Goal: Task Accomplishment & Management: Manage account settings

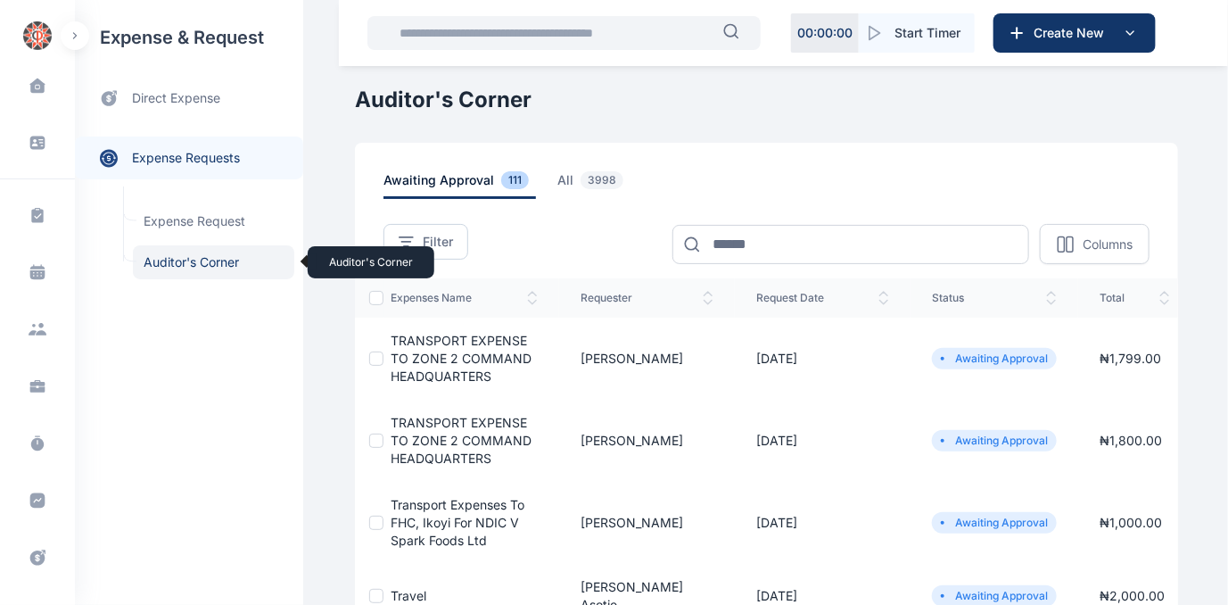
click at [204, 258] on span "Auditor's Corner Auditor's Corner" at bounding box center [213, 262] width 161 height 34
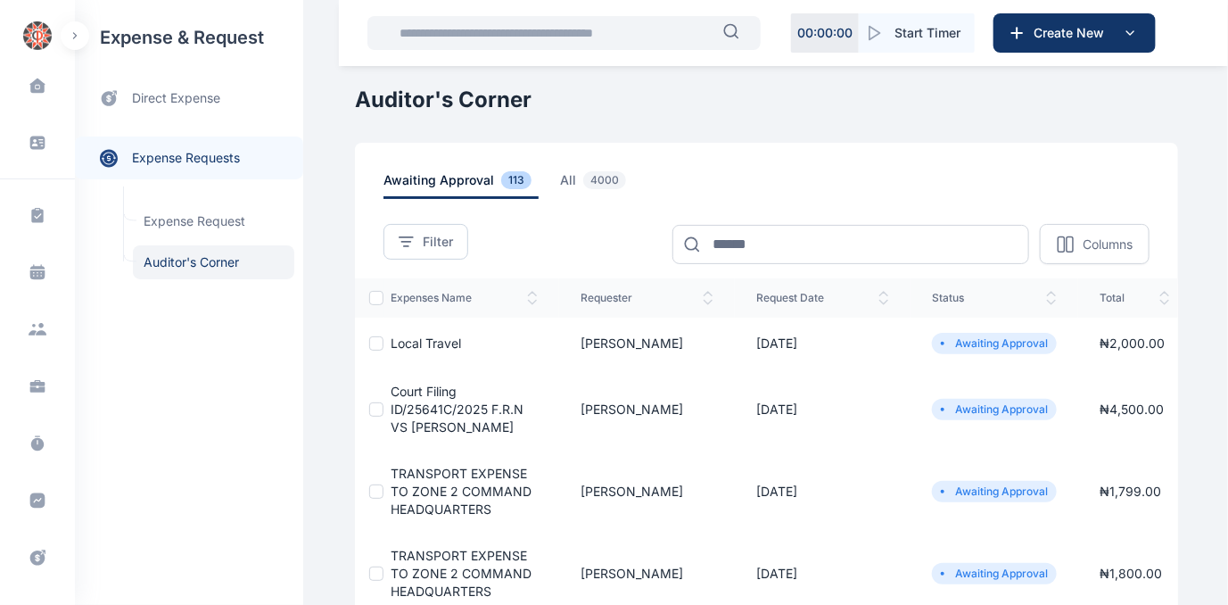
click at [440, 407] on span "Court Filing ID/25641C/2025 F.R.N VS [PERSON_NAME]" at bounding box center [457, 409] width 133 height 51
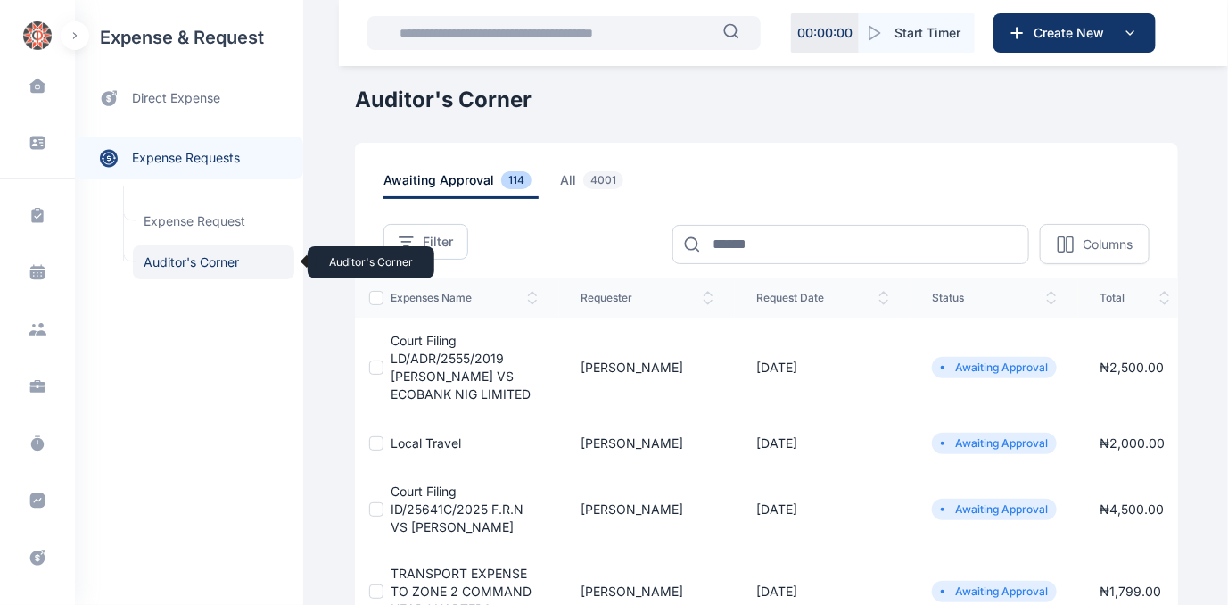
click at [169, 260] on span "Auditor's Corner Auditor's Corner" at bounding box center [213, 262] width 161 height 34
click at [451, 367] on td "Court Filing LD/ADR/2555/2019 [PERSON_NAME] VS ECOBANK NIG LIMITED" at bounding box center [472, 368] width 176 height 100
click at [435, 368] on span "Court Filing LD/ADR/2555/2019 [PERSON_NAME] VS ECOBANK NIG LIMITED" at bounding box center [461, 367] width 140 height 69
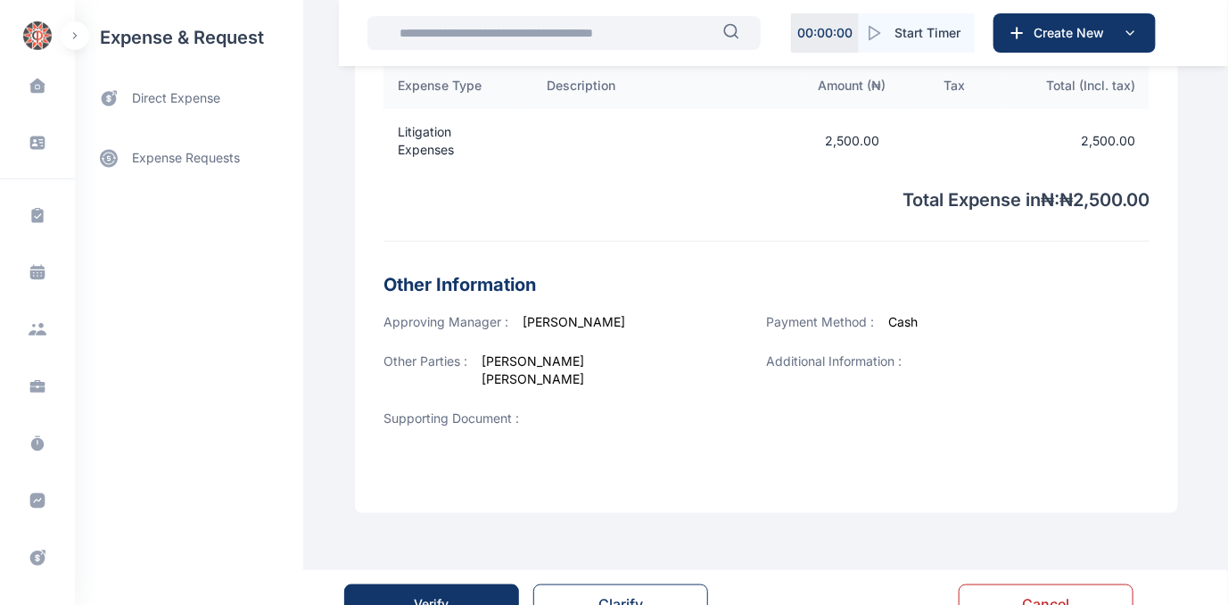
scroll to position [644, 0]
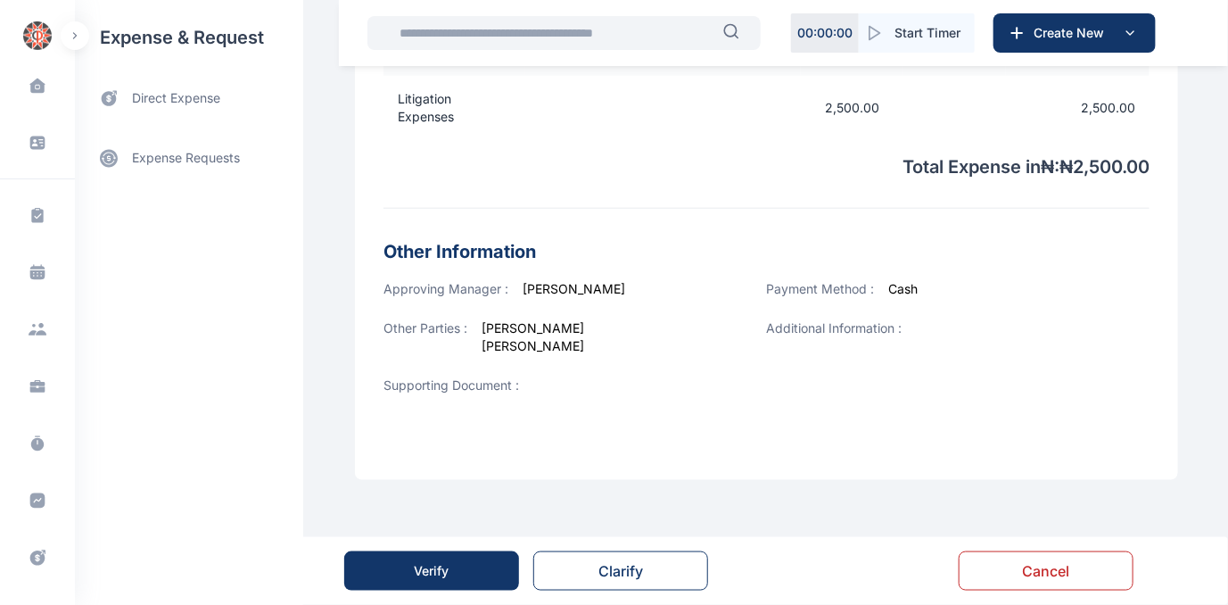
click at [447, 572] on div "Verify" at bounding box center [432, 571] width 35 height 18
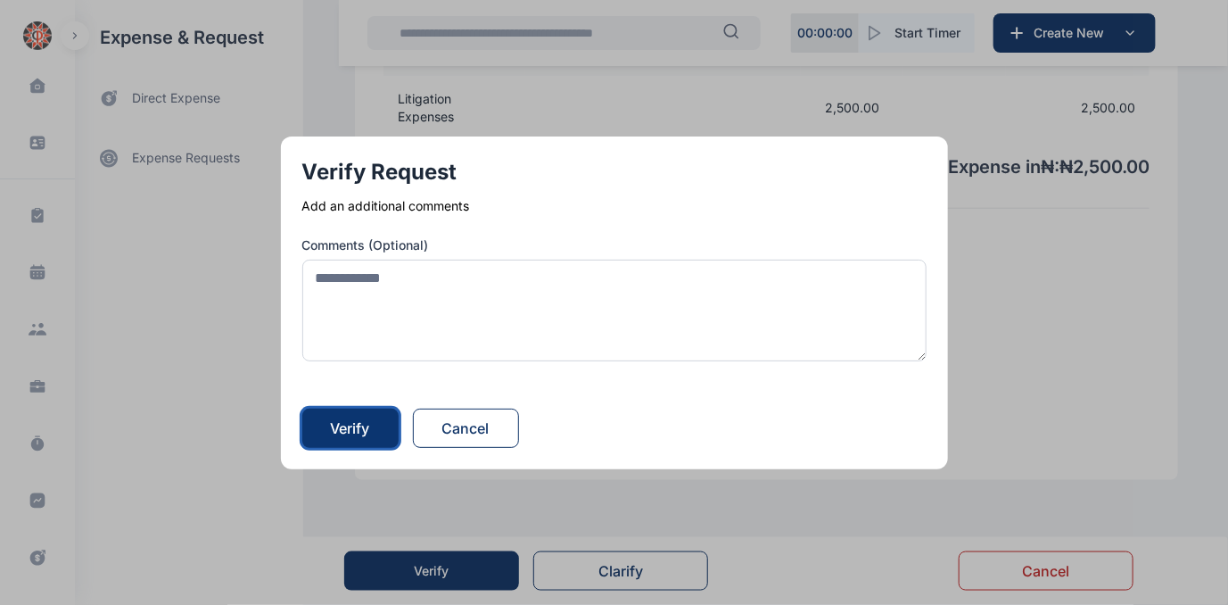
click at [366, 426] on div "Verify" at bounding box center [350, 427] width 39 height 21
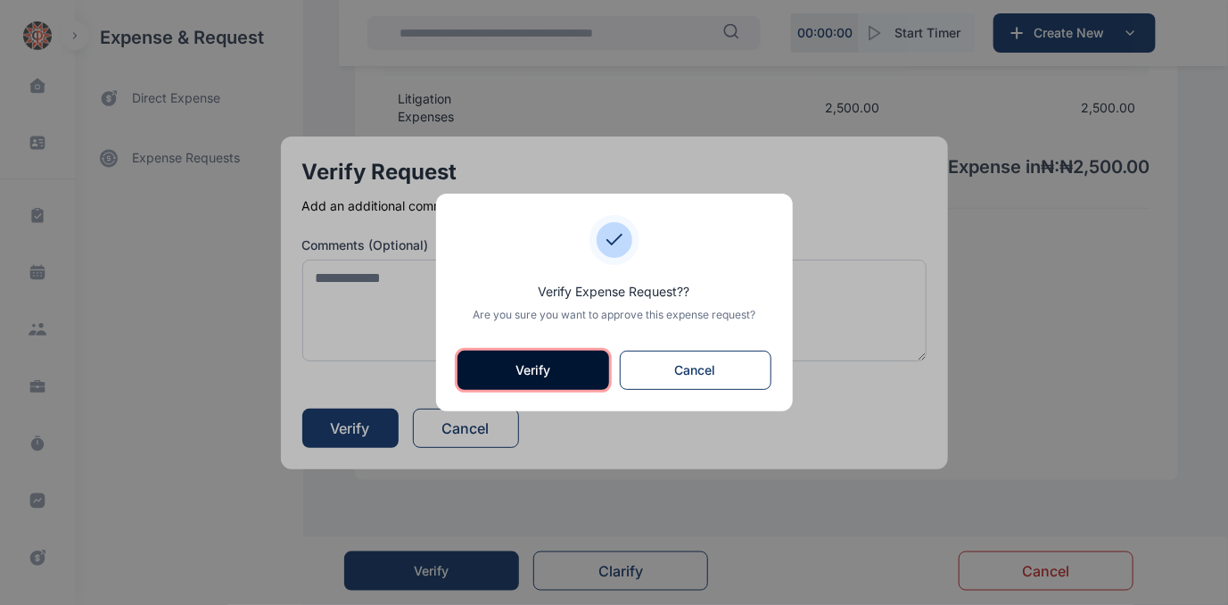
click at [528, 368] on button "Verify" at bounding box center [534, 370] width 152 height 39
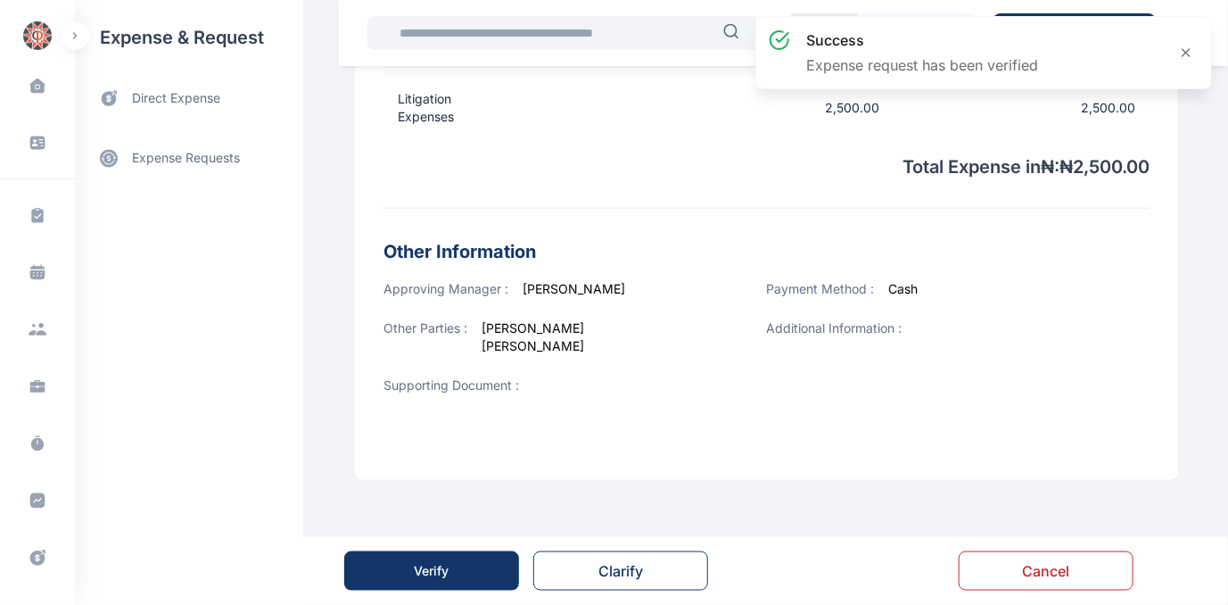
scroll to position [0, 0]
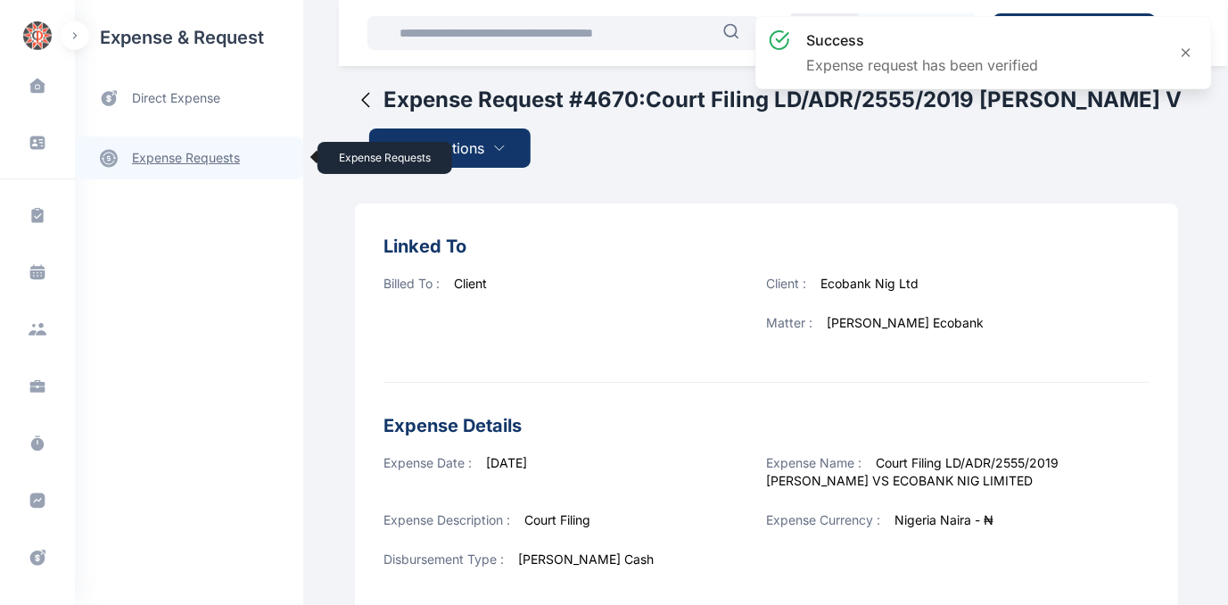
click at [194, 153] on link "expense requests expense requests" at bounding box center [189, 157] width 228 height 43
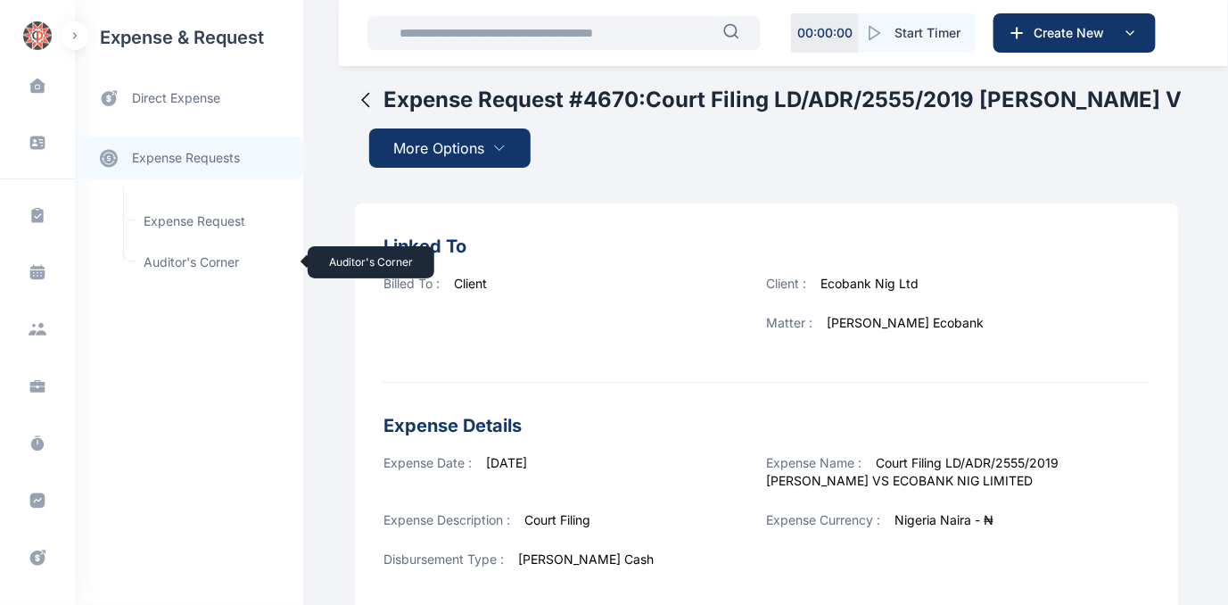
click at [173, 260] on span "Auditor's Corner Auditor's Corner" at bounding box center [213, 262] width 161 height 34
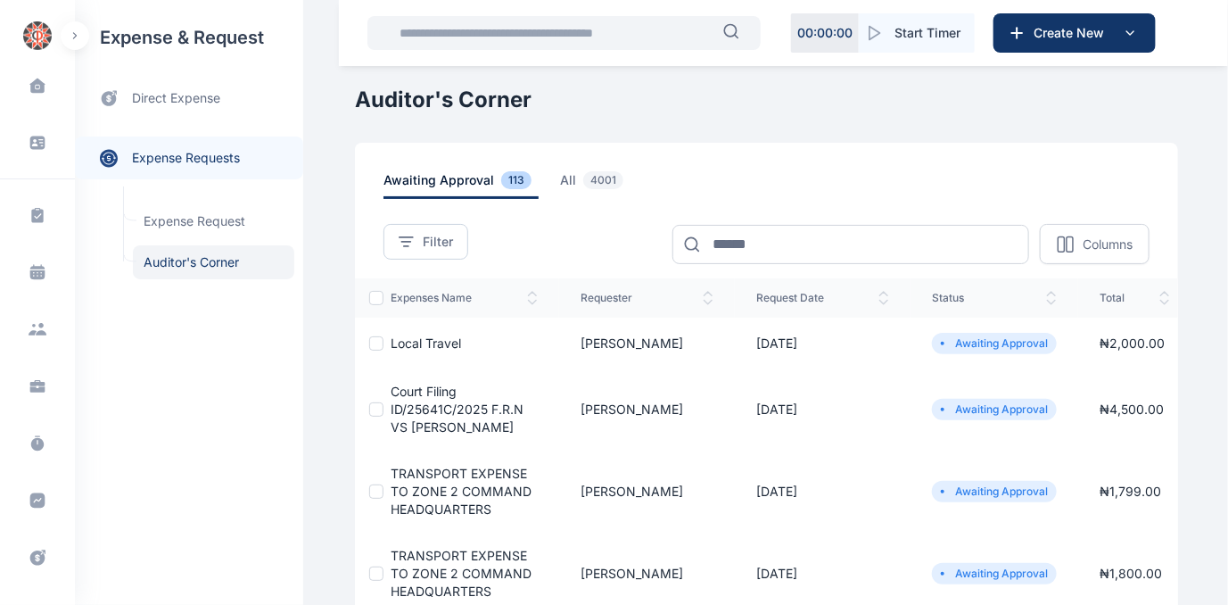
click at [457, 408] on span "Court Filing ID/25641C/2025 F.R.N VS [PERSON_NAME]" at bounding box center [457, 409] width 133 height 51
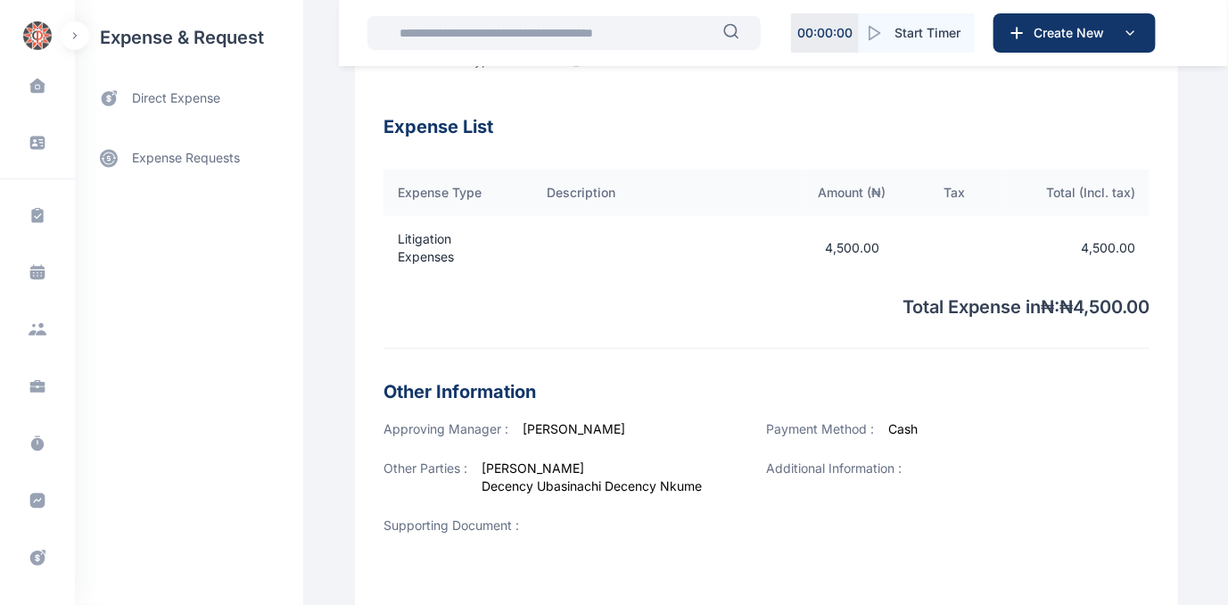
scroll to position [662, 0]
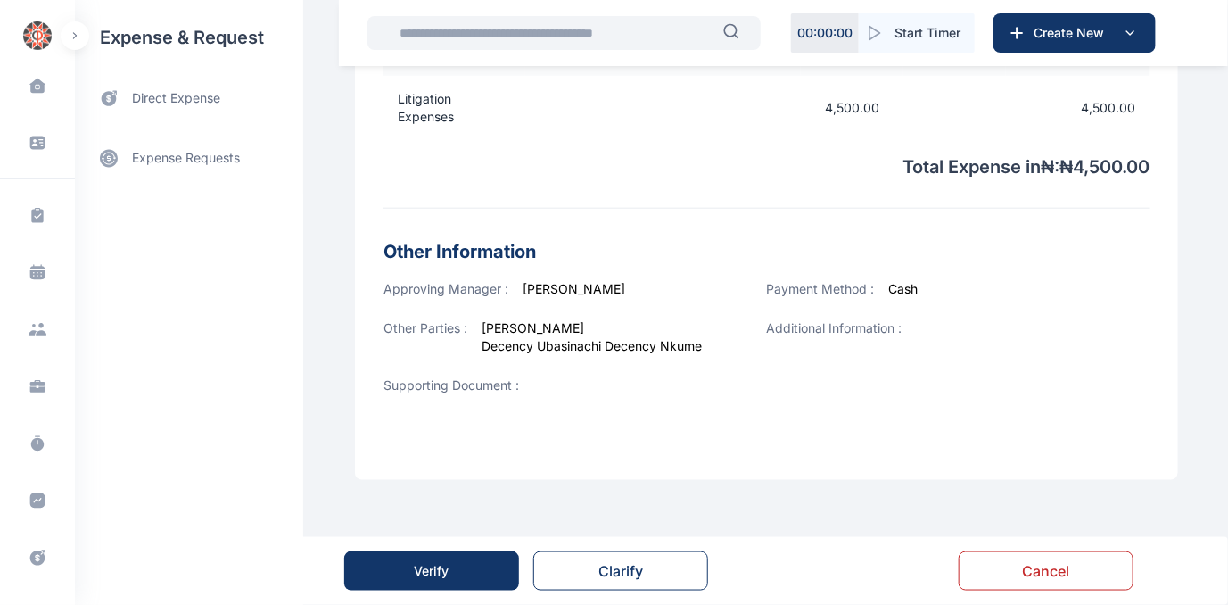
click at [421, 564] on div "Verify" at bounding box center [432, 571] width 35 height 18
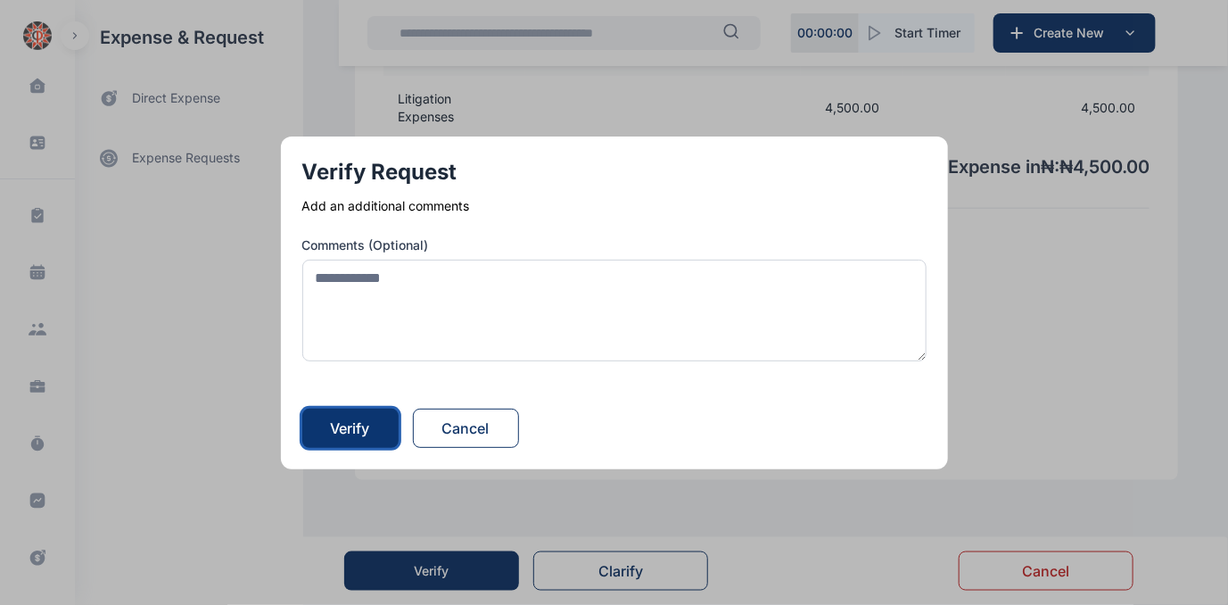
click at [354, 422] on div "Verify" at bounding box center [350, 427] width 39 height 21
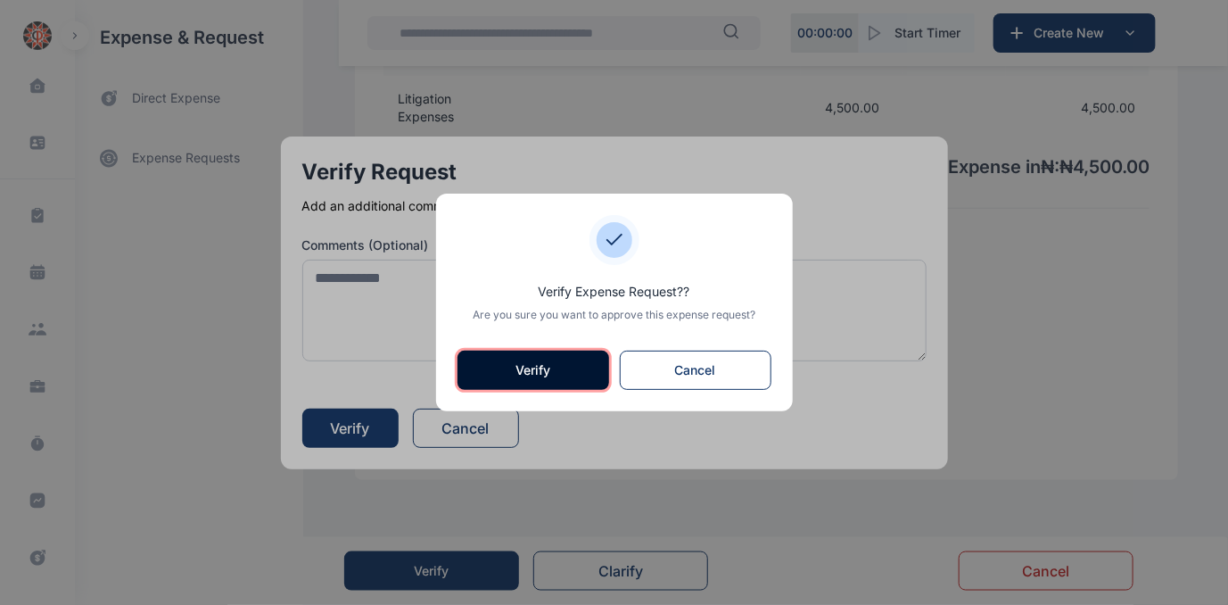
click at [542, 370] on button "Verify" at bounding box center [534, 370] width 152 height 39
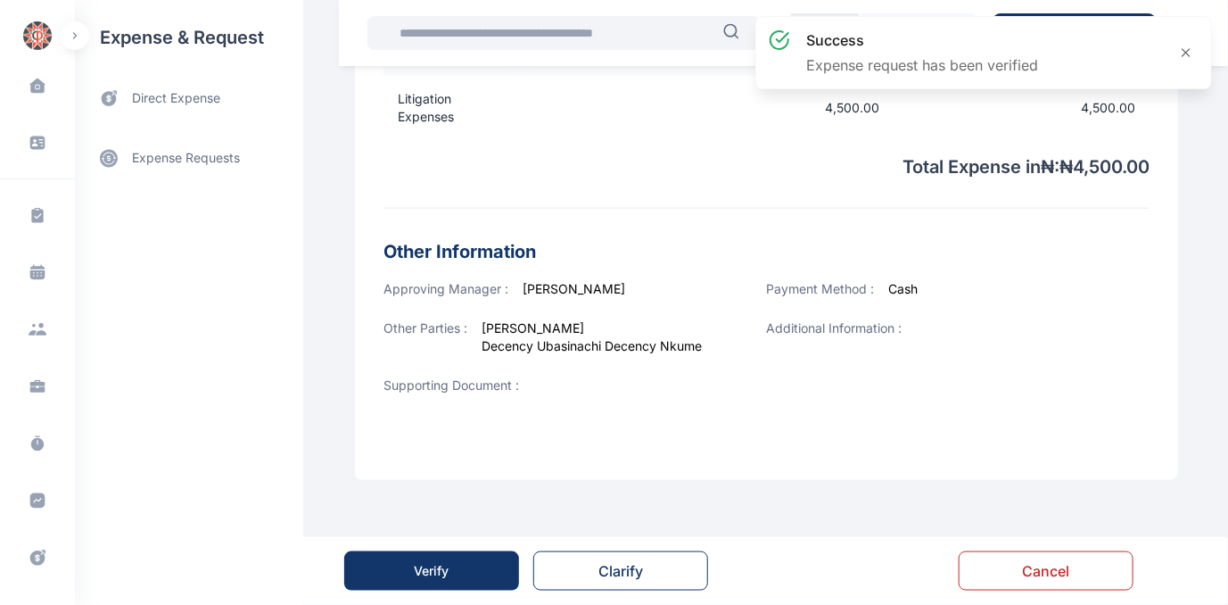
scroll to position [0, 0]
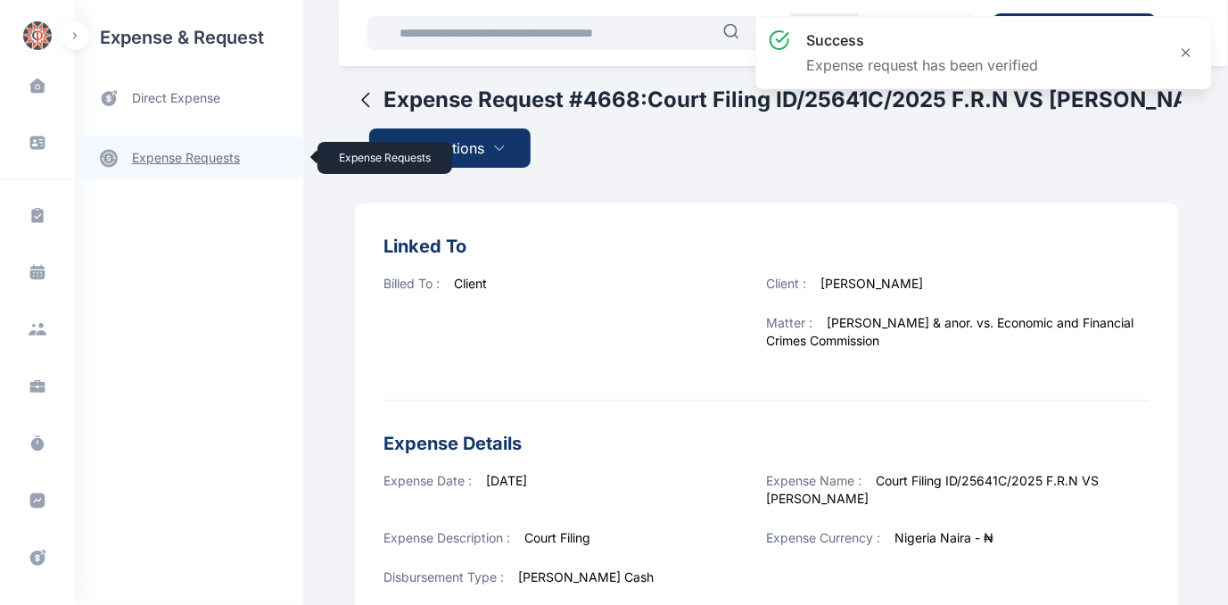
click at [202, 153] on link "expense requests expense requests" at bounding box center [189, 157] width 228 height 43
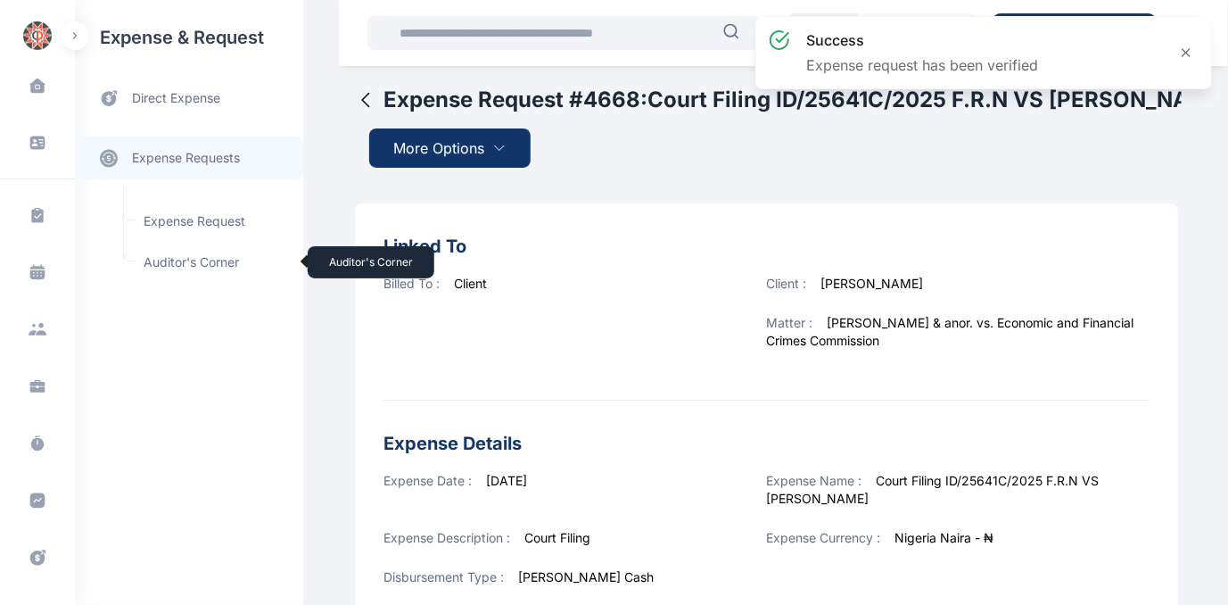
click at [181, 255] on span "Auditor's Corner Auditor's Corner" at bounding box center [213, 262] width 161 height 34
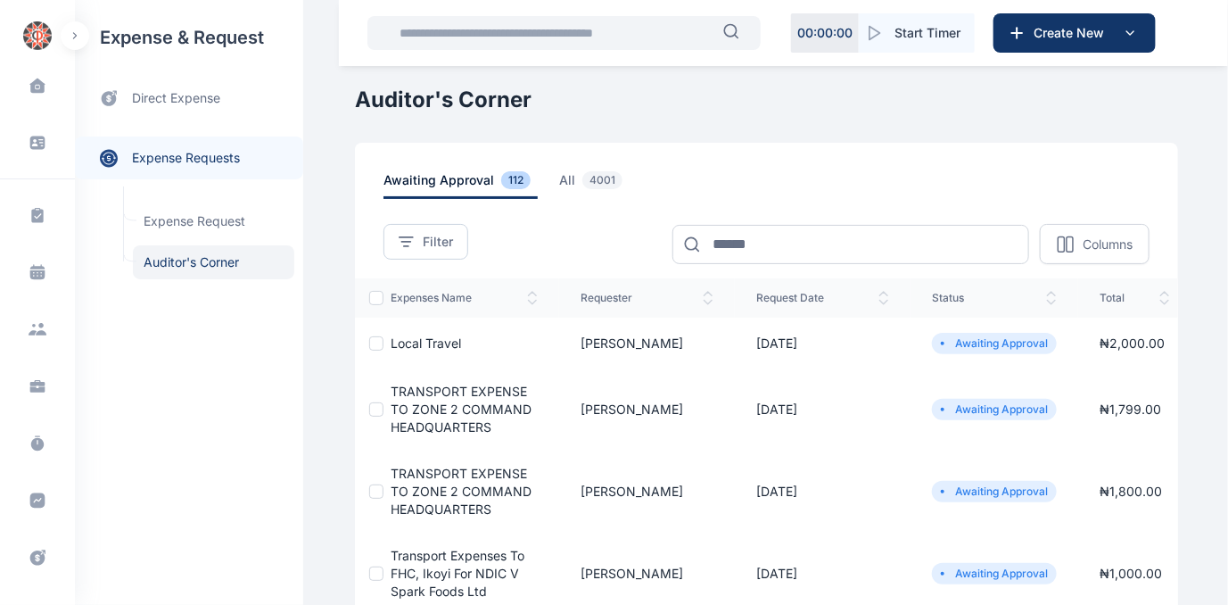
click at [410, 343] on span "Local Travel" at bounding box center [426, 342] width 70 height 15
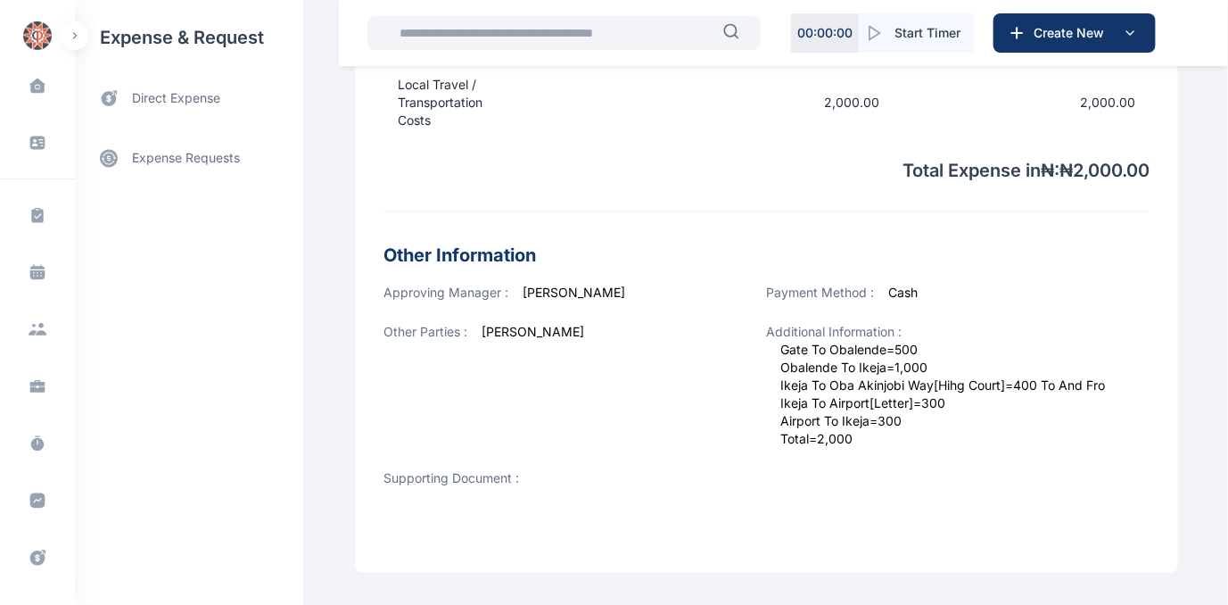
scroll to position [648, 0]
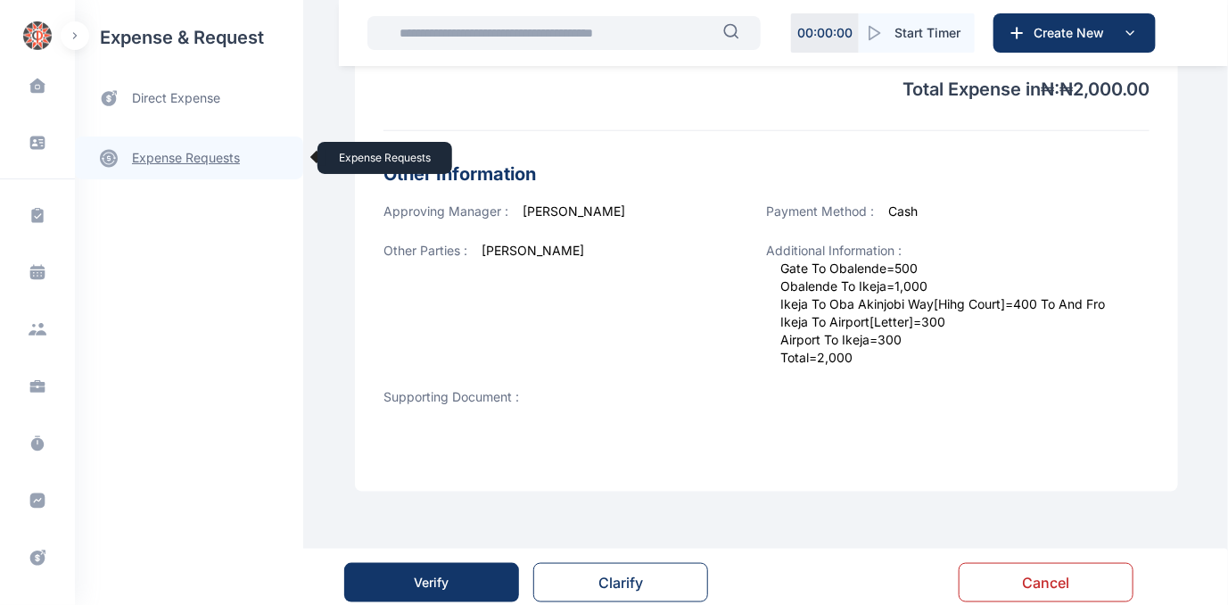
click at [171, 151] on link "expense requests expense requests" at bounding box center [189, 157] width 228 height 43
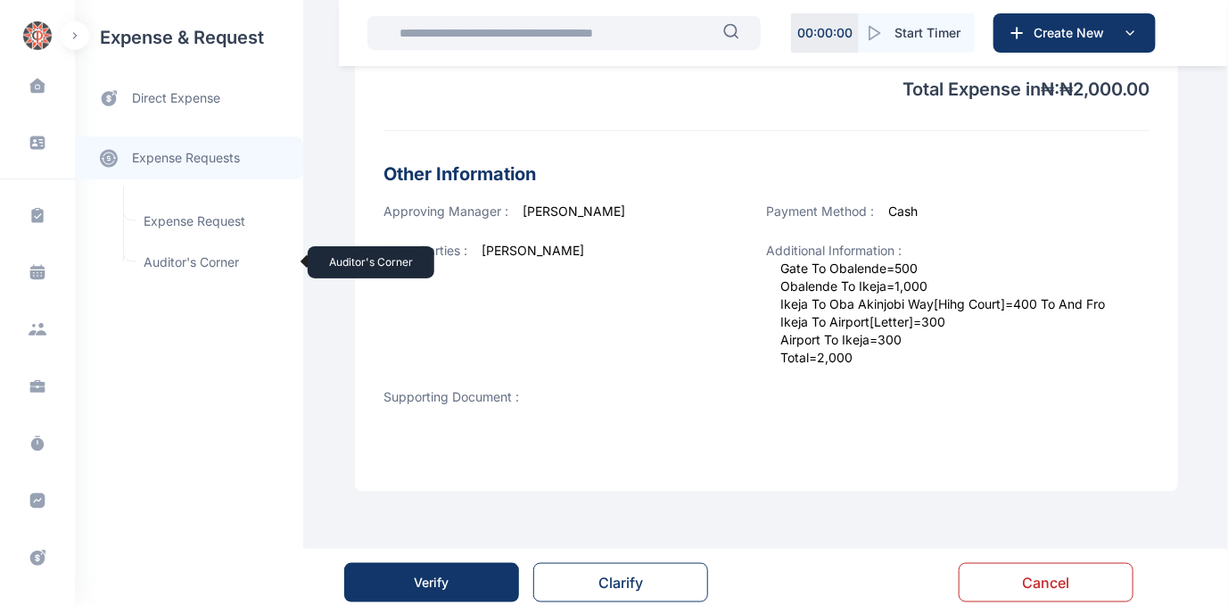
click at [173, 260] on span "Auditor's Corner Auditor's Corner" at bounding box center [213, 262] width 161 height 34
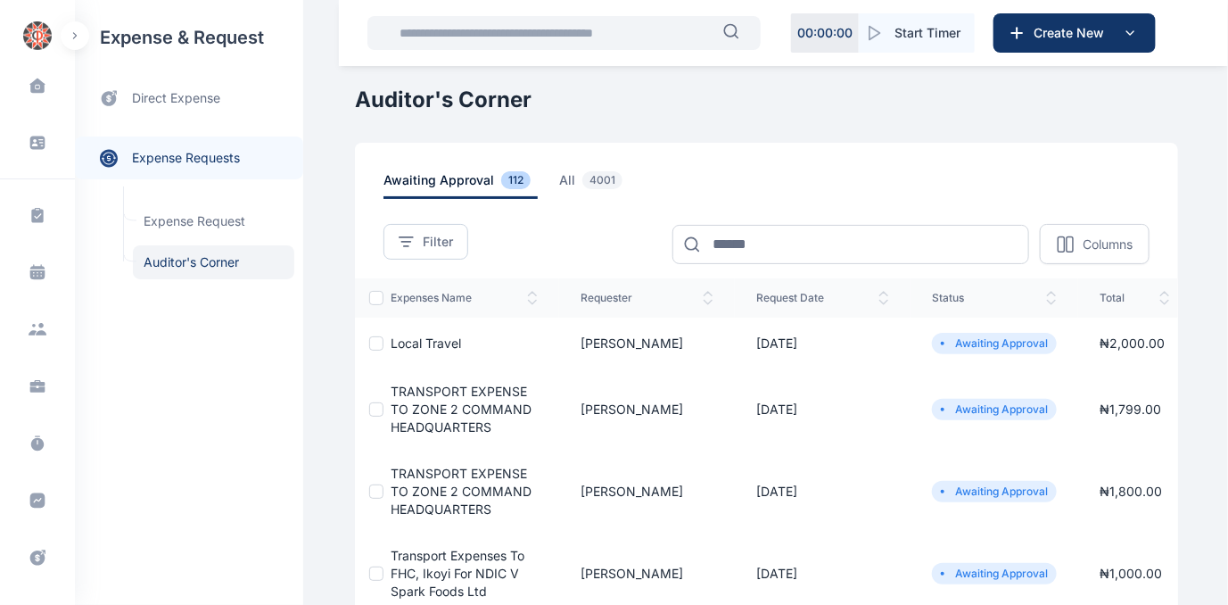
click at [423, 338] on span "Local Travel" at bounding box center [426, 342] width 70 height 15
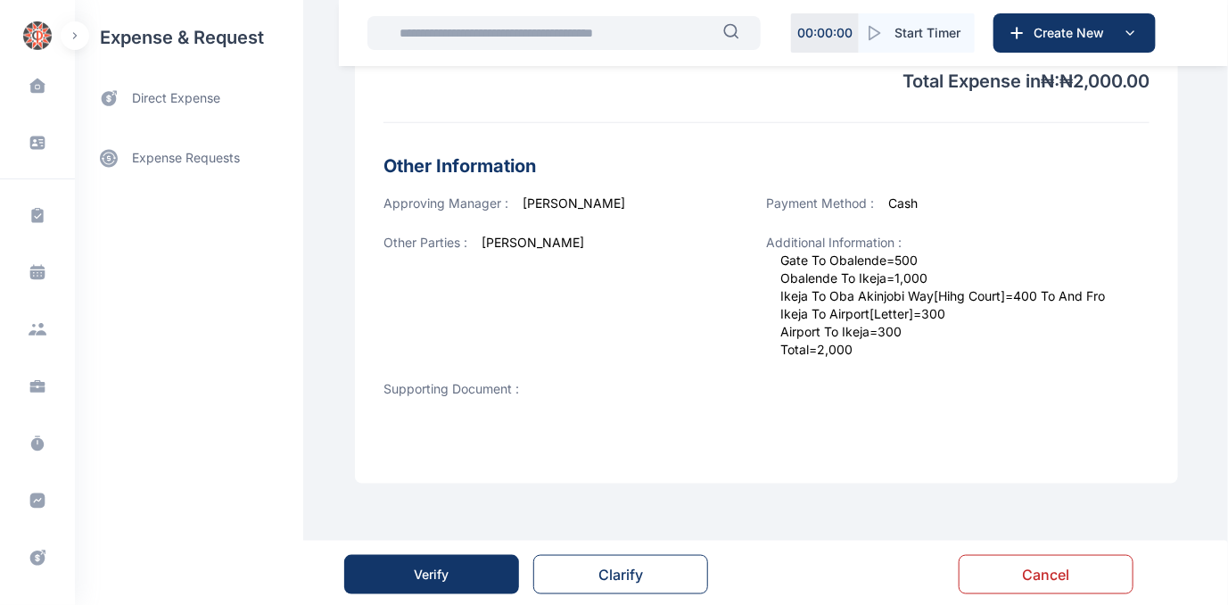
scroll to position [658, 0]
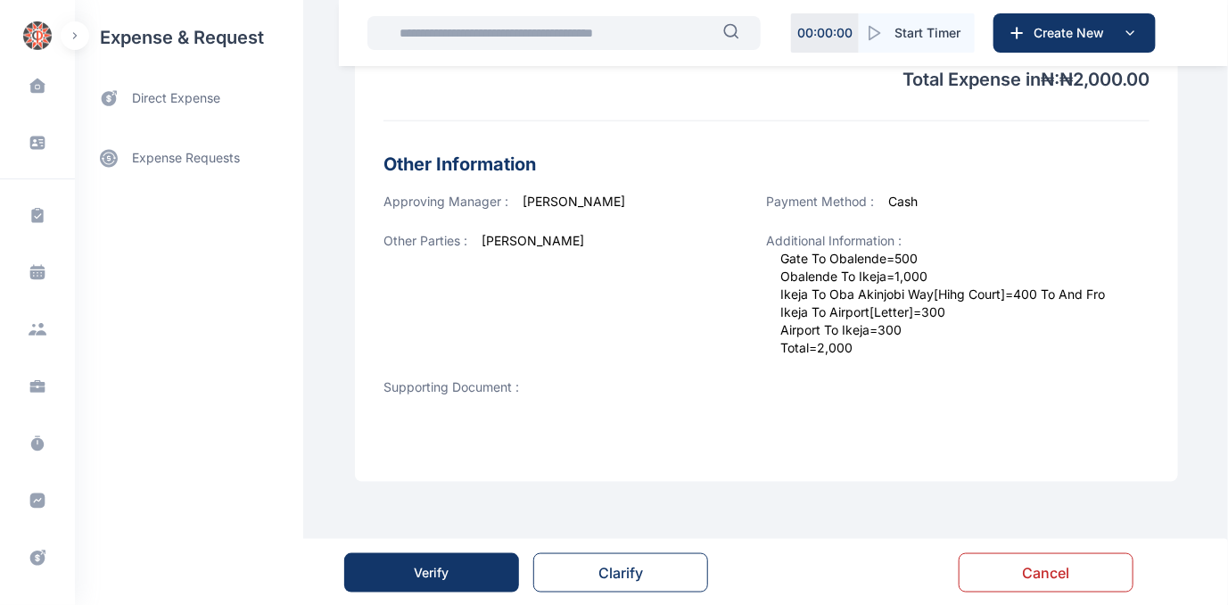
click at [404, 566] on button "Verify" at bounding box center [431, 572] width 175 height 39
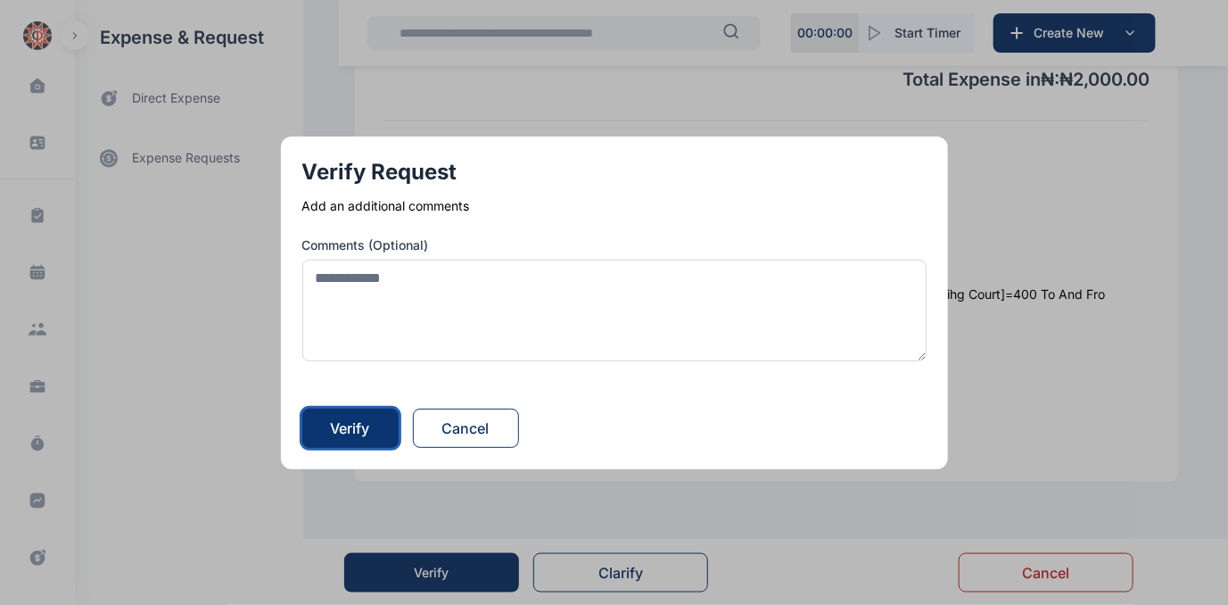
click at [340, 420] on div "Verify" at bounding box center [350, 427] width 39 height 21
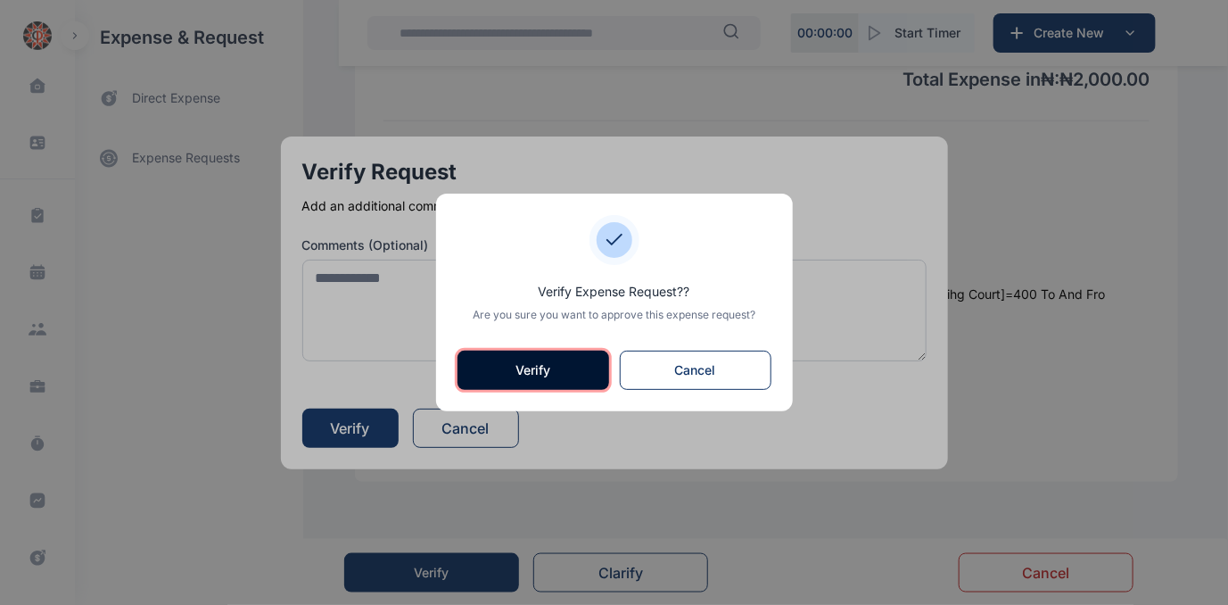
click at [514, 378] on button "Verify" at bounding box center [534, 370] width 152 height 39
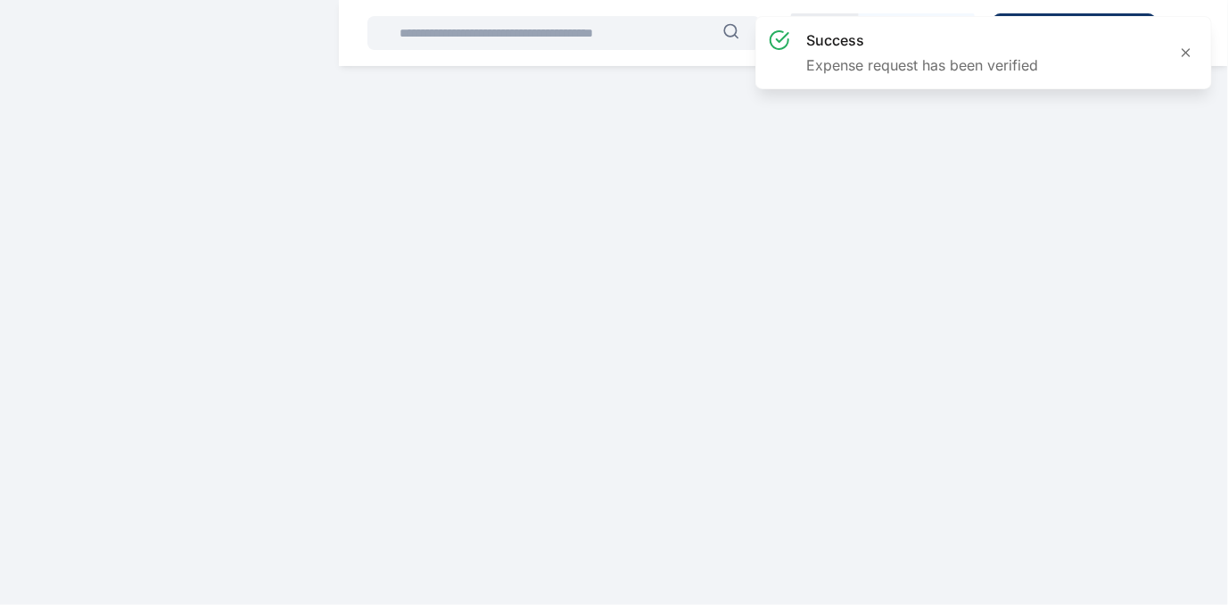
scroll to position [0, 0]
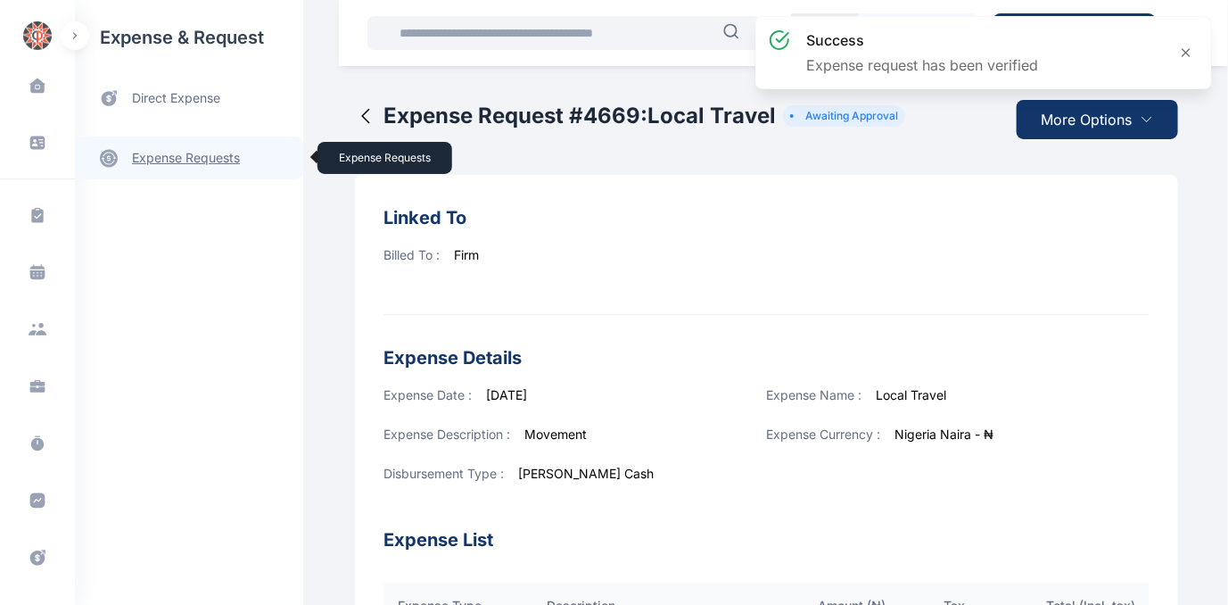
click at [173, 153] on link "expense requests expense requests" at bounding box center [189, 157] width 228 height 43
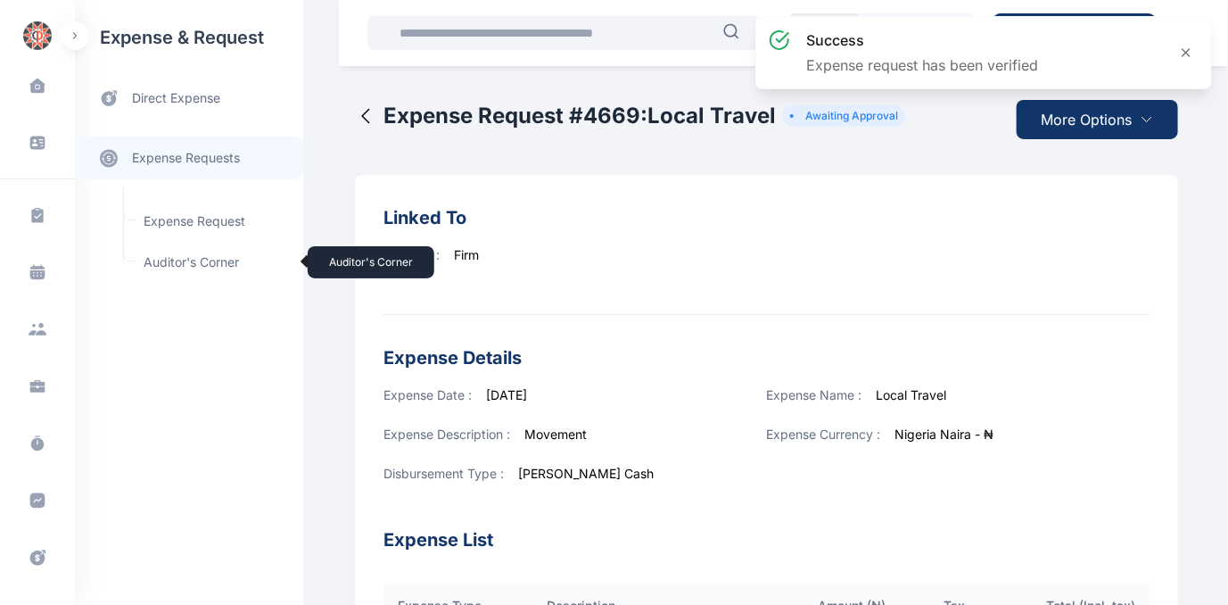
click at [171, 261] on span "Auditor's Corner Auditor's Corner" at bounding box center [213, 262] width 161 height 34
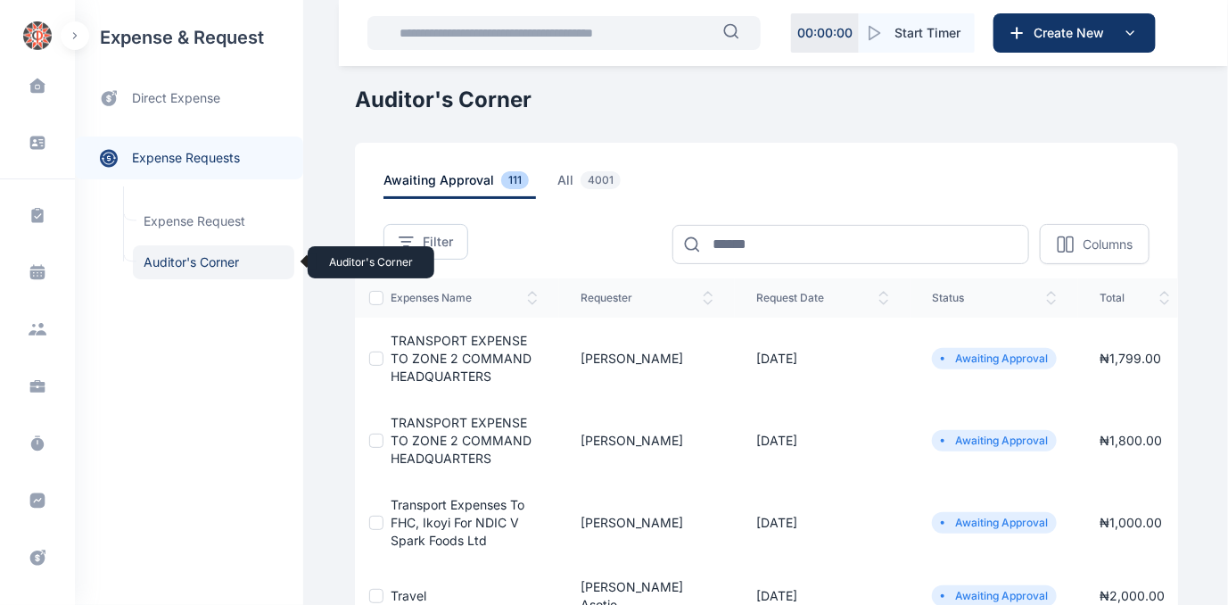
click at [171, 262] on span "Auditor's Corner Auditor's Corner" at bounding box center [213, 262] width 161 height 34
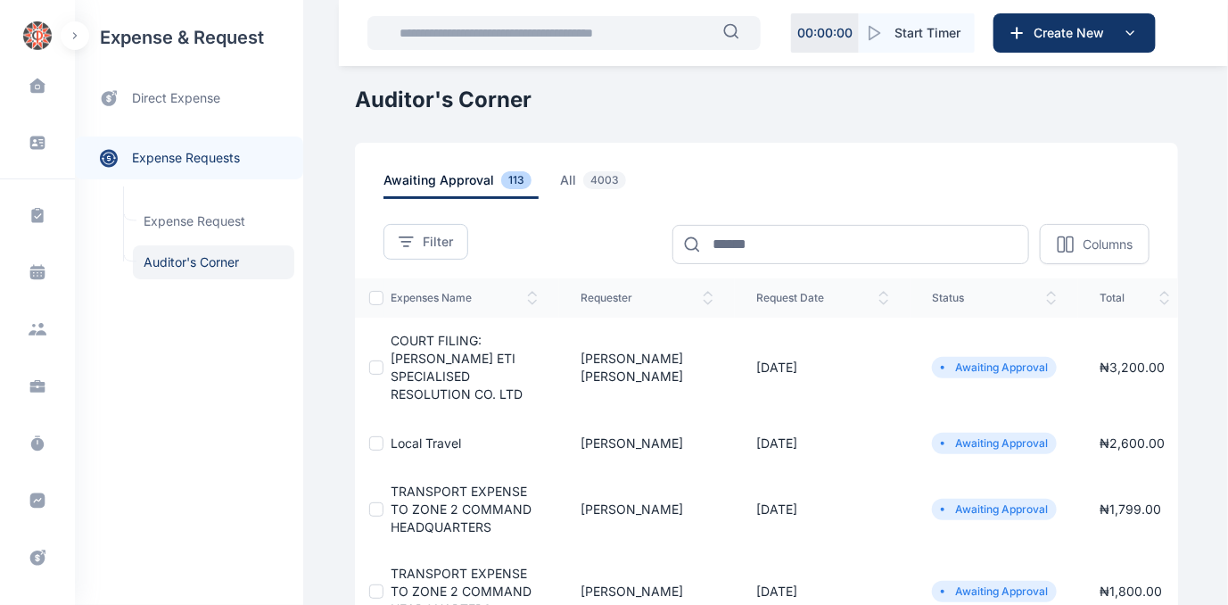
click at [421, 358] on span "COURT FILING: [PERSON_NAME] ETI SPECIALISED RESOLUTION CO. LTD" at bounding box center [457, 367] width 132 height 69
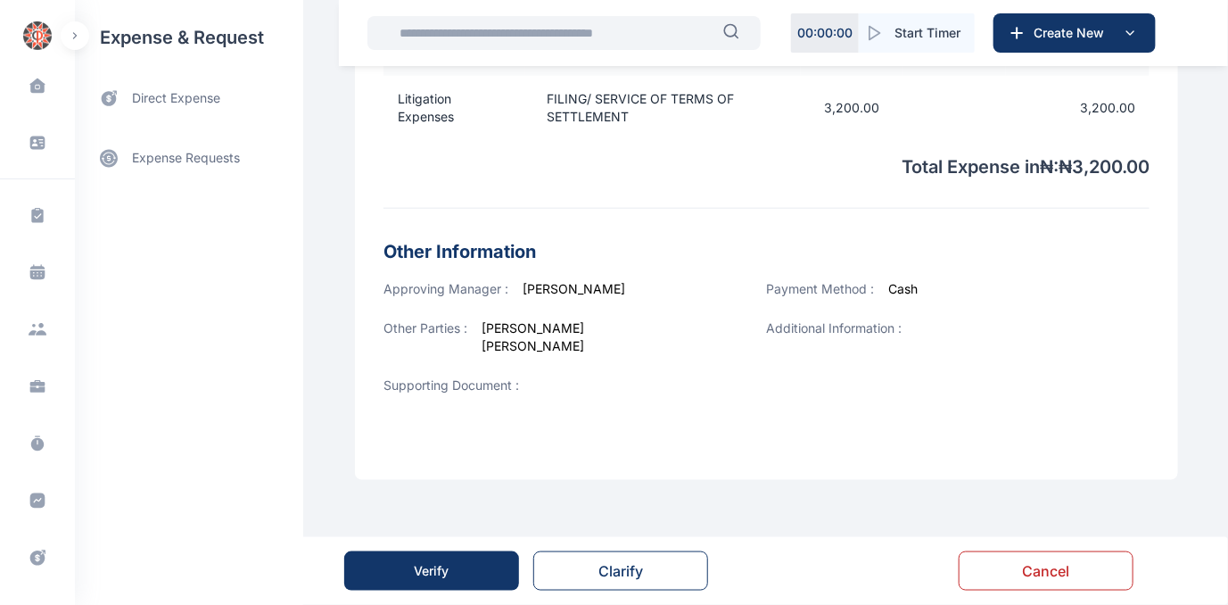
scroll to position [664, 0]
click at [416, 571] on div "Verify" at bounding box center [432, 571] width 35 height 18
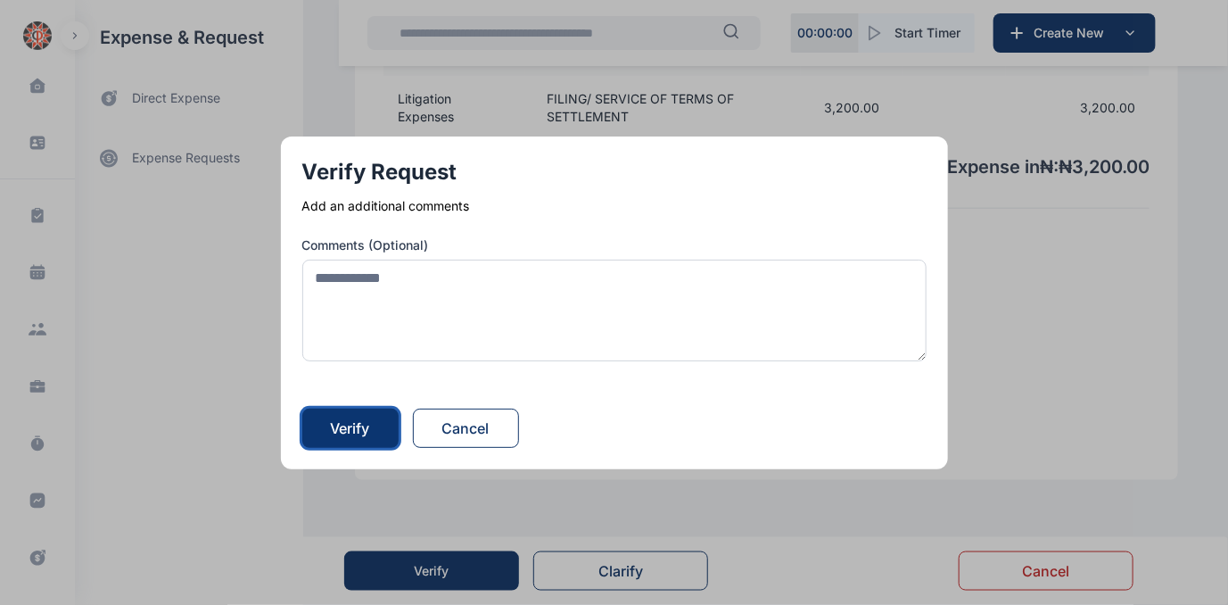
click at [354, 416] on button "Verify" at bounding box center [350, 428] width 96 height 39
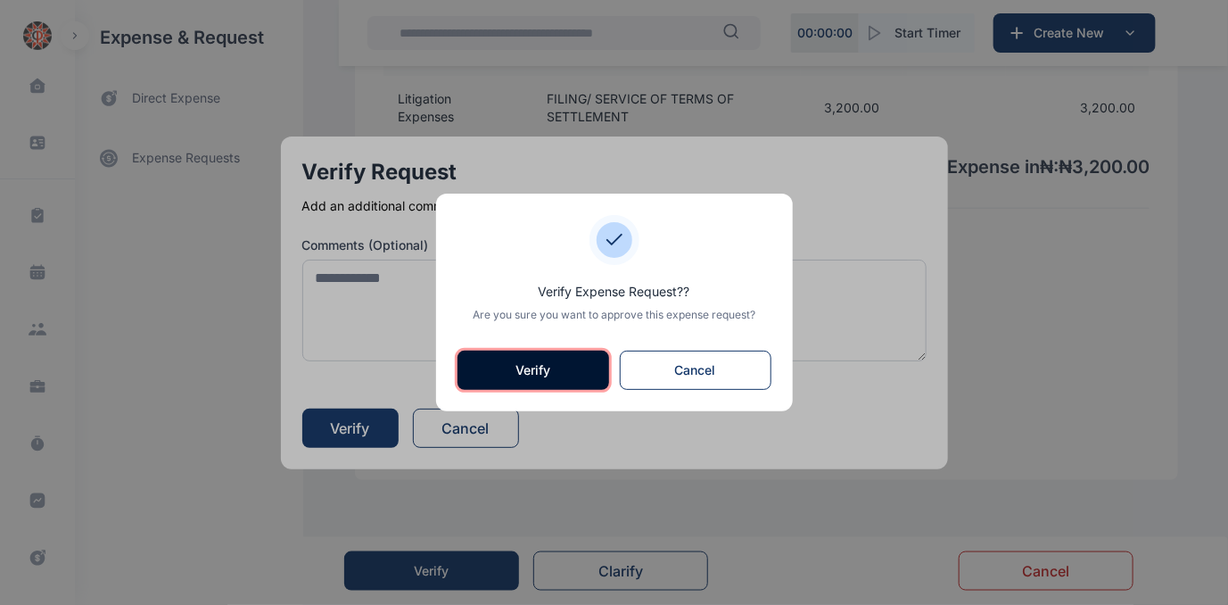
click at [530, 368] on button "Verify" at bounding box center [534, 370] width 152 height 39
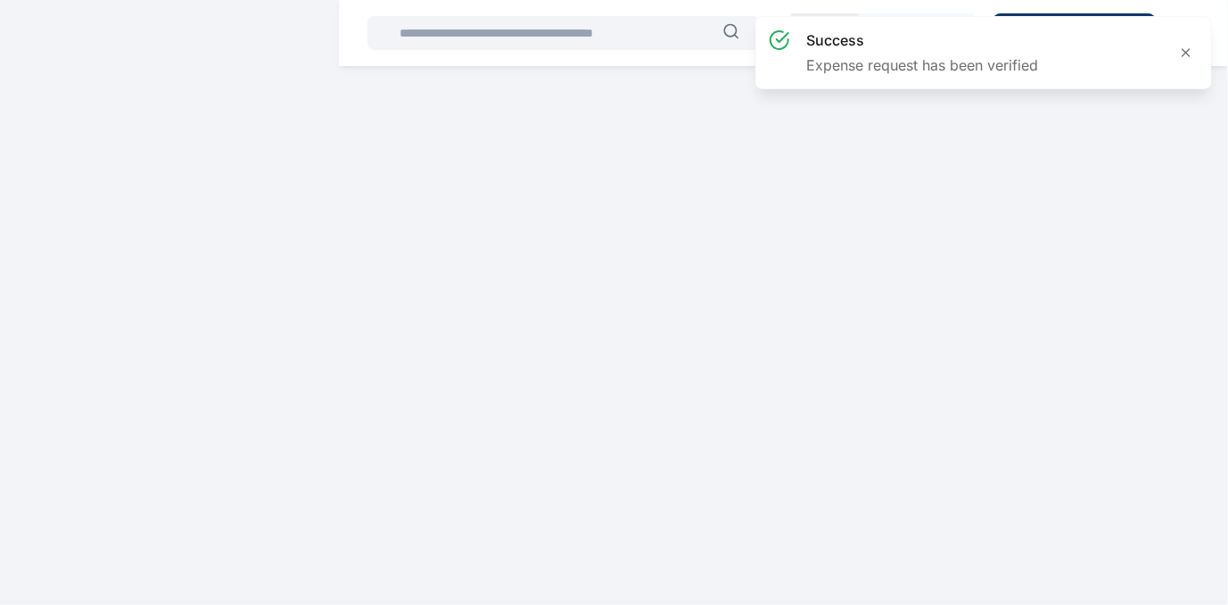
scroll to position [0, 0]
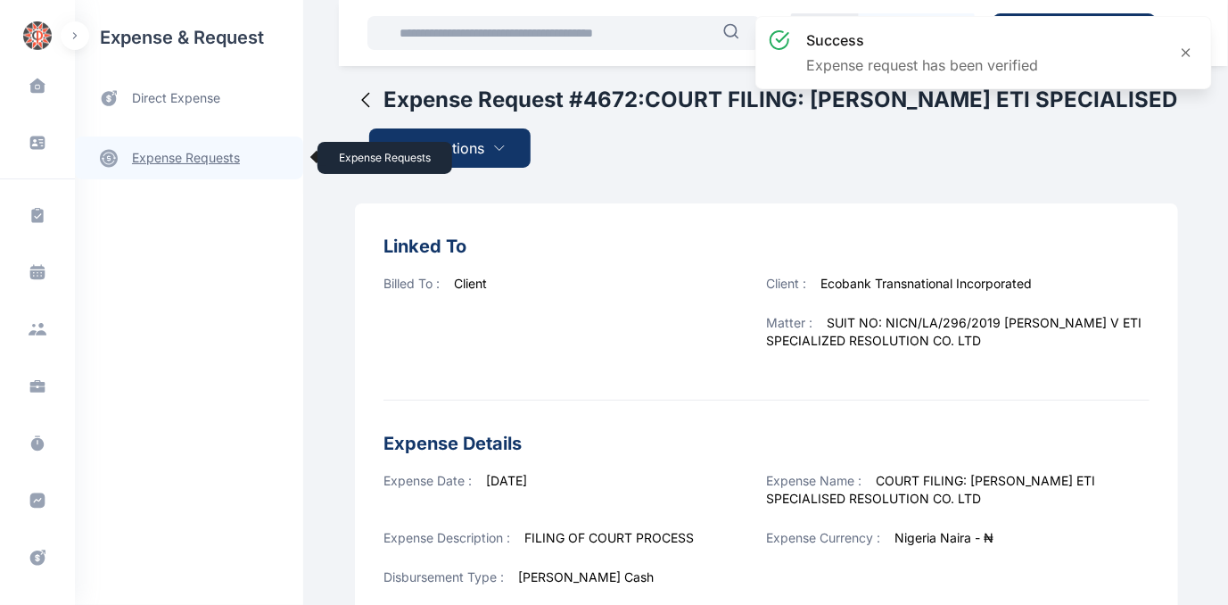
click at [183, 155] on link "expense requests expense requests" at bounding box center [189, 157] width 228 height 43
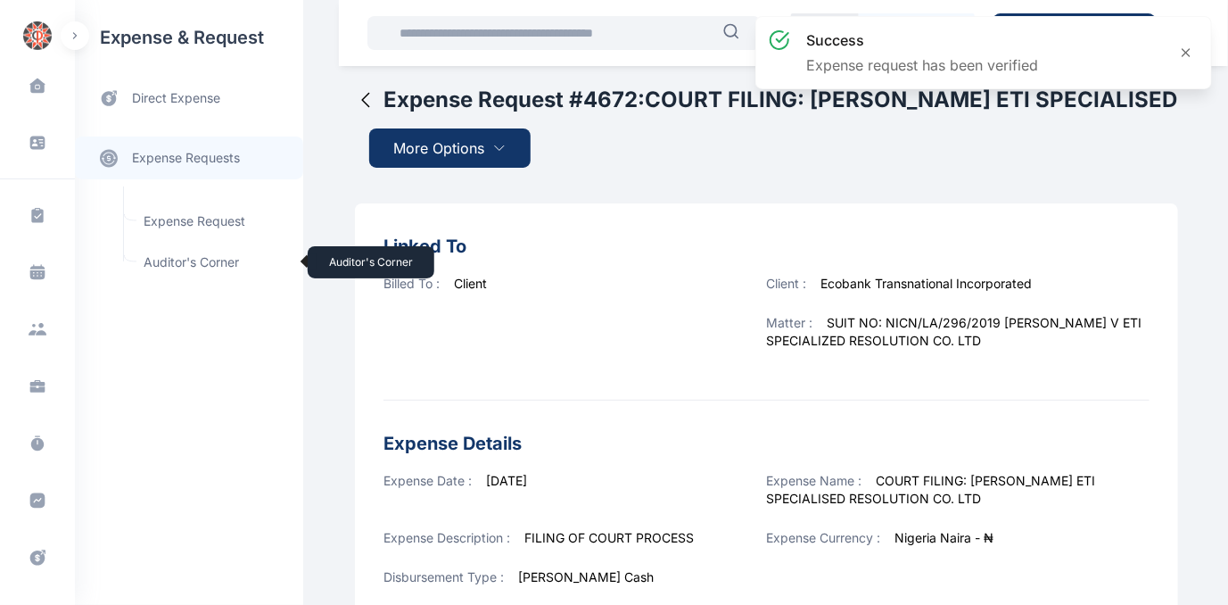
click at [163, 258] on span "Auditor's Corner Auditor's Corner" at bounding box center [213, 262] width 161 height 34
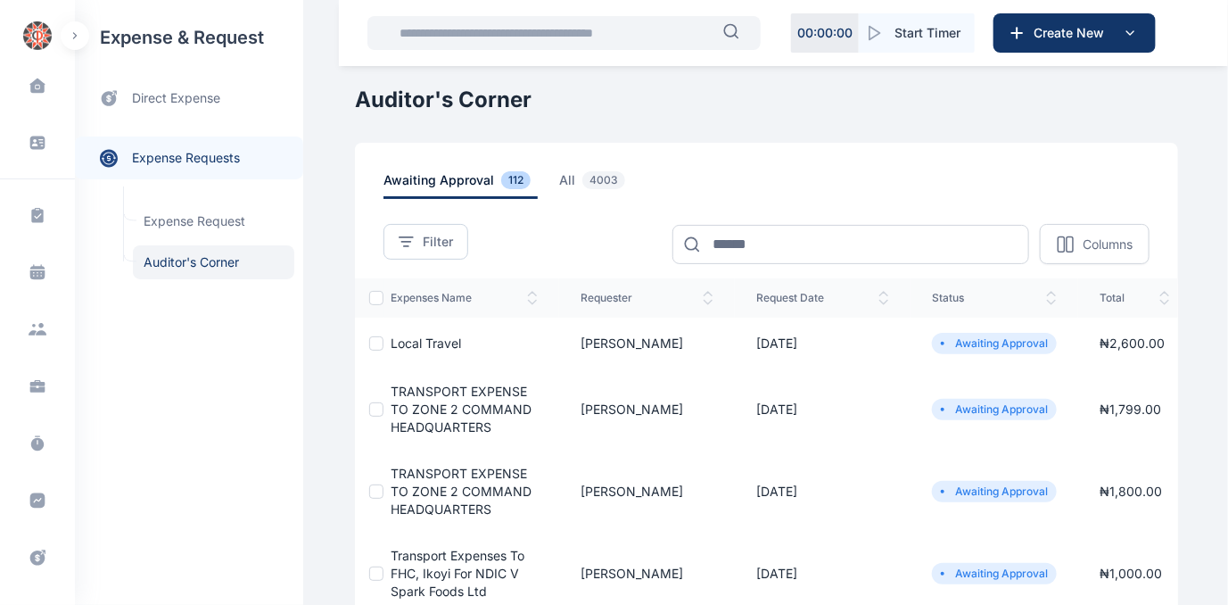
click at [397, 343] on span "Local Travel" at bounding box center [426, 342] width 70 height 15
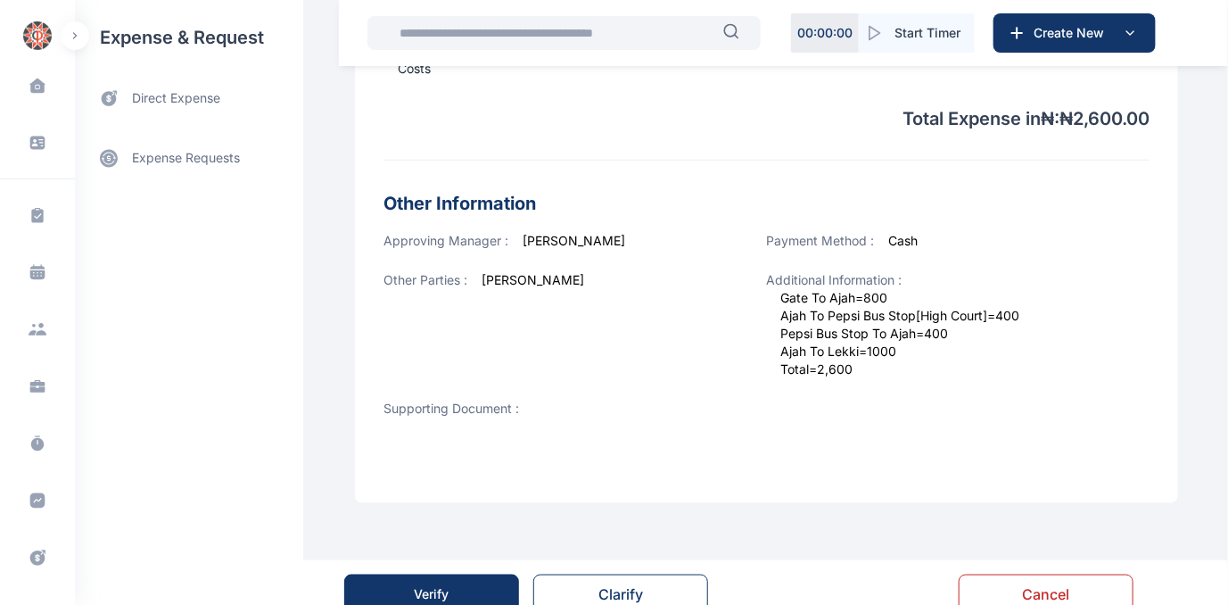
scroll to position [641, 0]
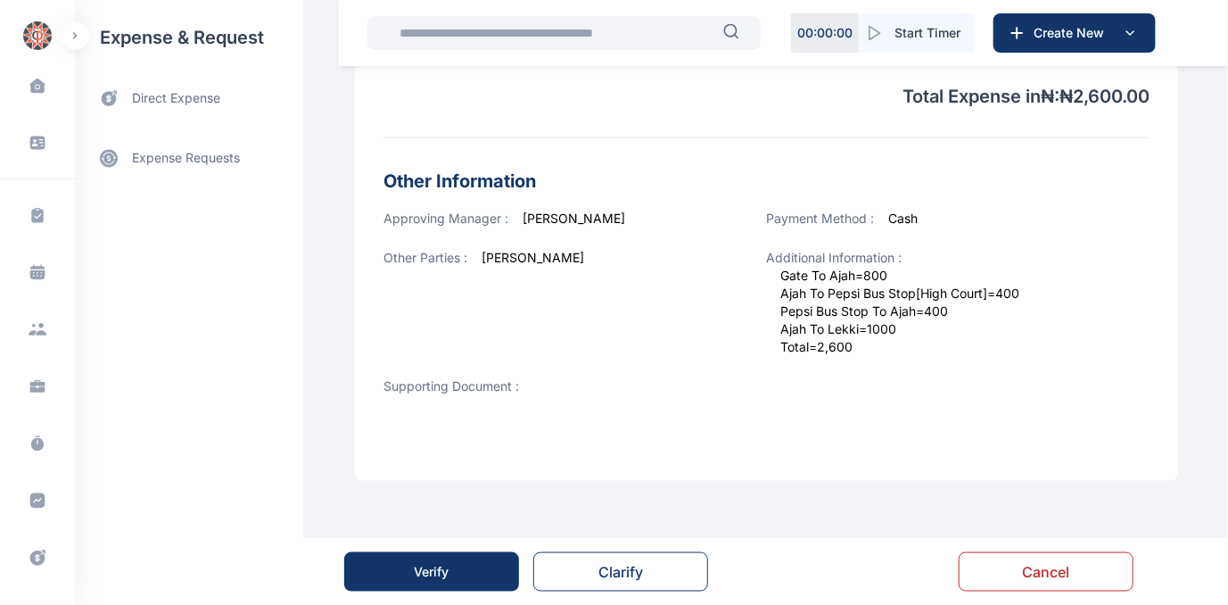
click at [390, 569] on button "Verify" at bounding box center [431, 571] width 175 height 39
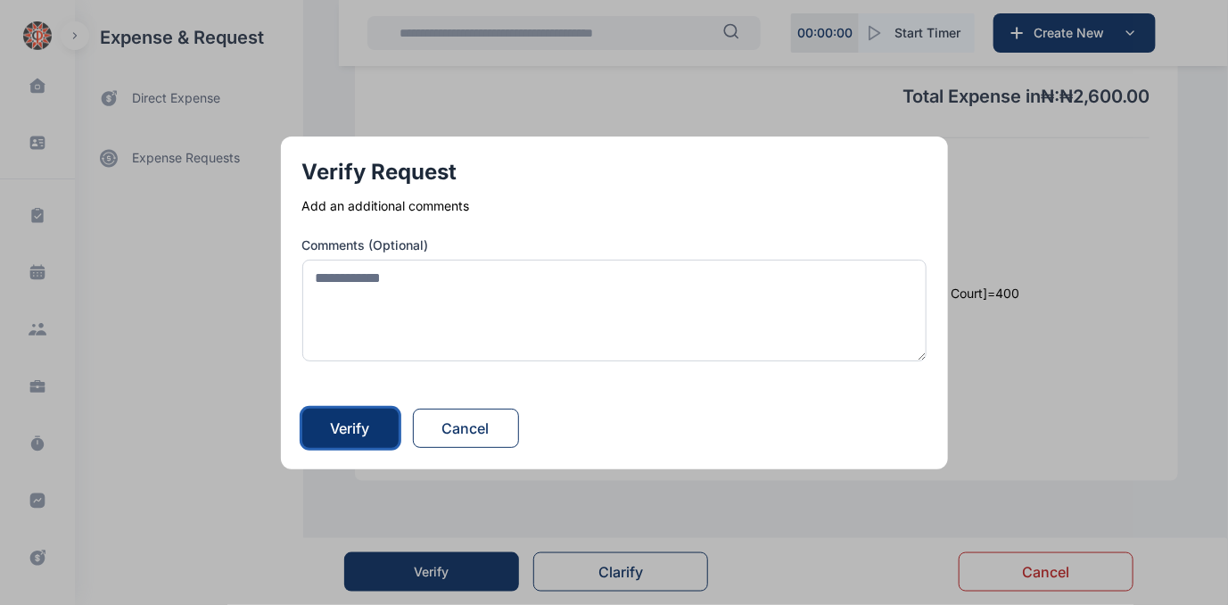
click at [335, 420] on div "Verify" at bounding box center [350, 427] width 39 height 21
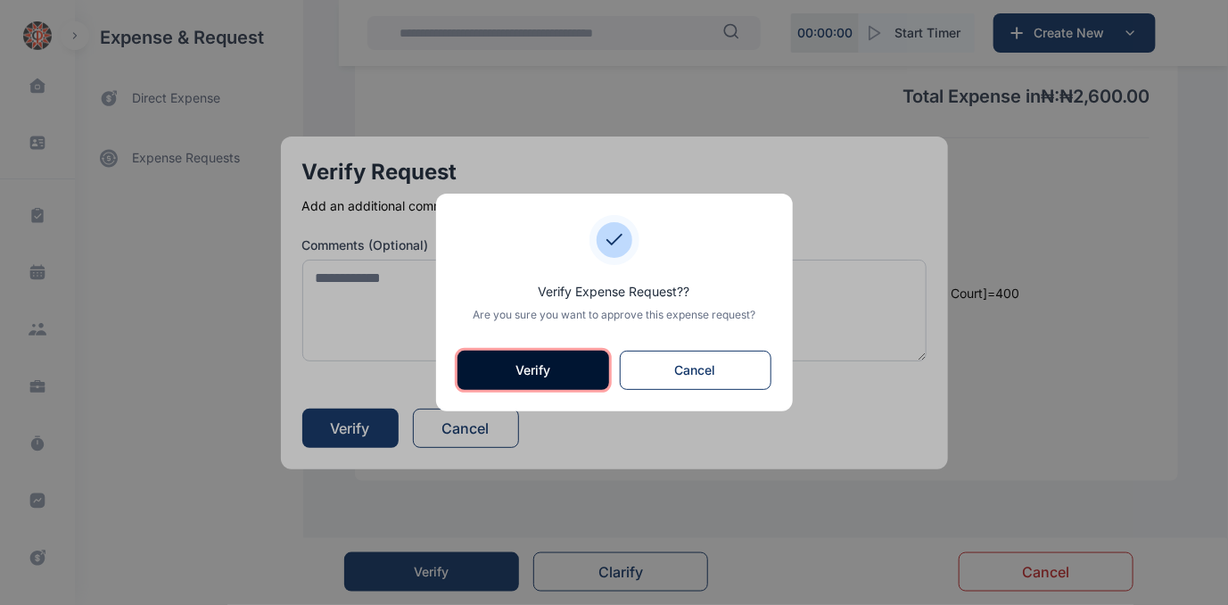
click at [486, 361] on button "Verify" at bounding box center [534, 370] width 152 height 39
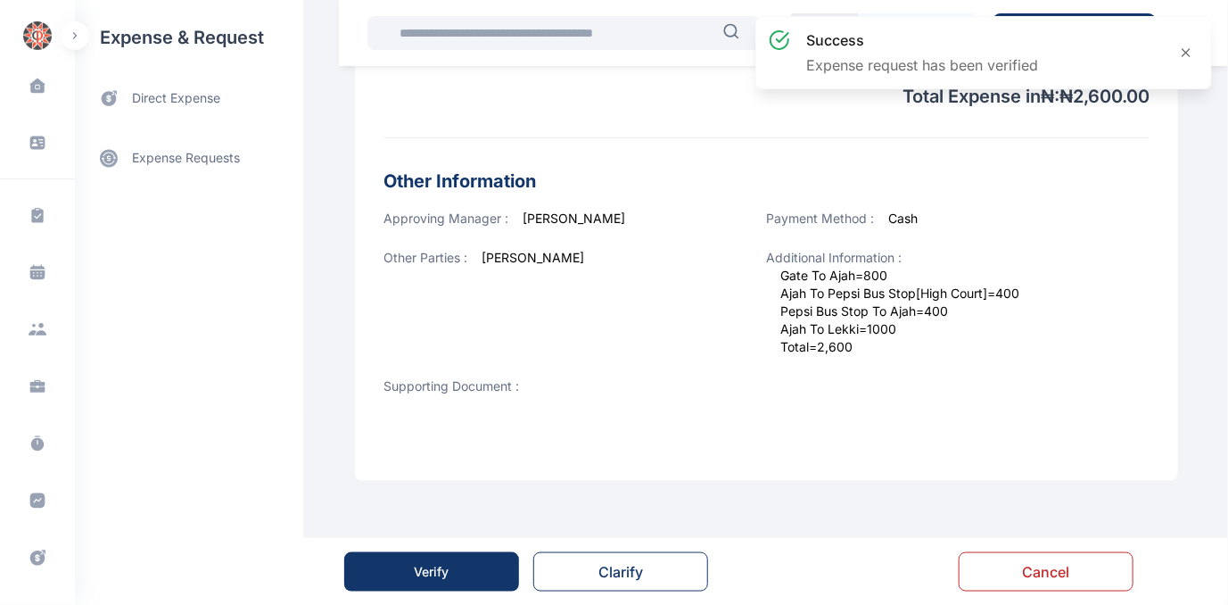
scroll to position [0, 0]
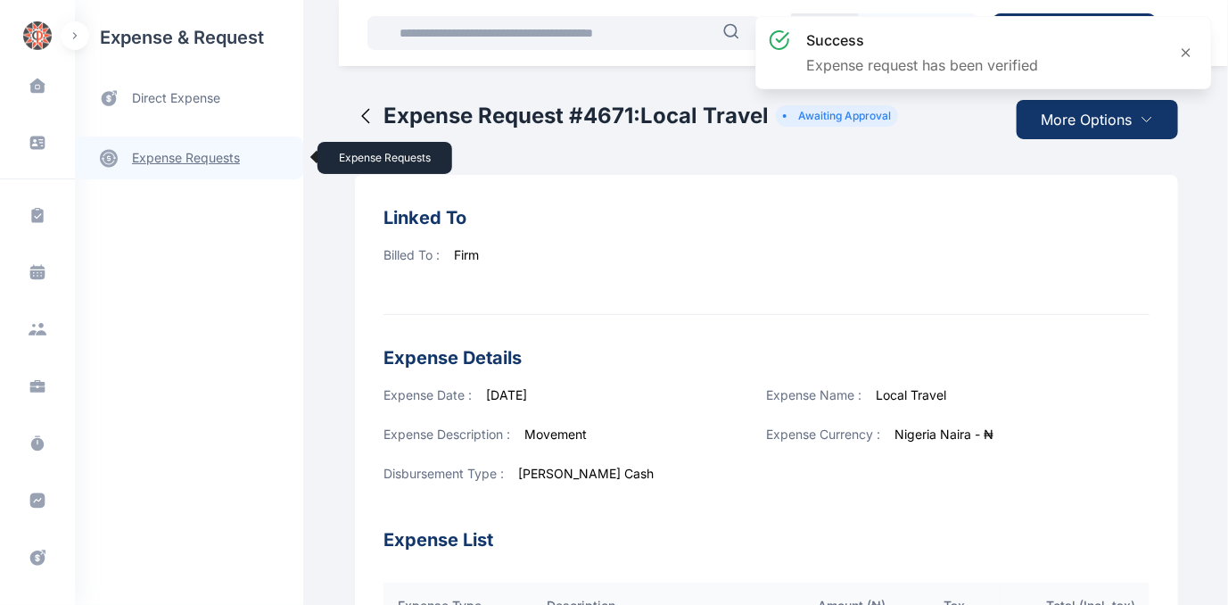
click at [158, 158] on link "expense requests expense requests" at bounding box center [189, 157] width 228 height 43
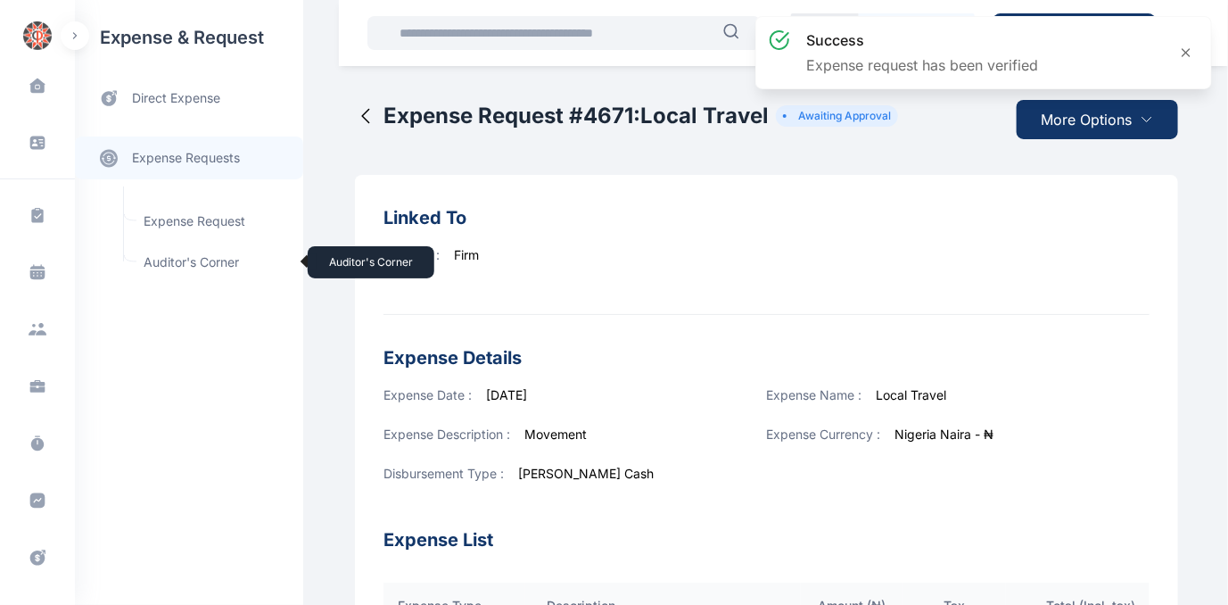
click at [157, 261] on span "Auditor's Corner Auditor's Corner" at bounding box center [213, 262] width 161 height 34
